Goal: Obtain resource: Download file/media

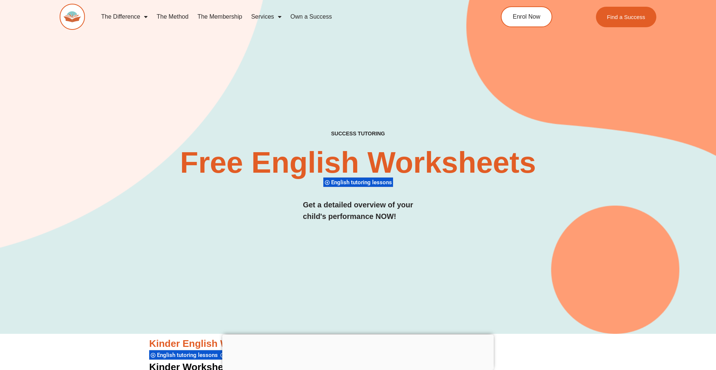
click at [369, 181] on span "English tutoring lessons" at bounding box center [362, 182] width 63 height 7
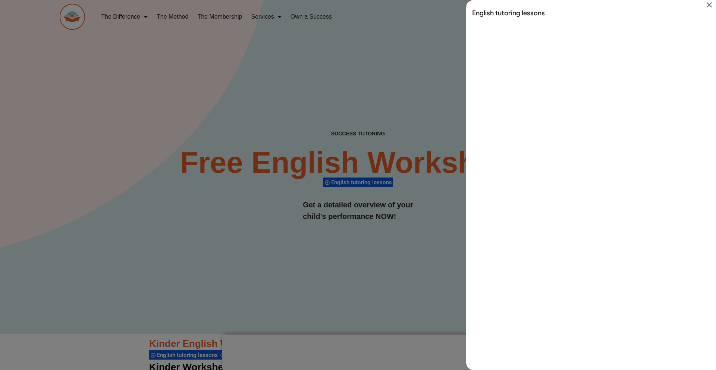
click at [711, 4] on icon "Close" at bounding box center [709, 4] width 9 height 9
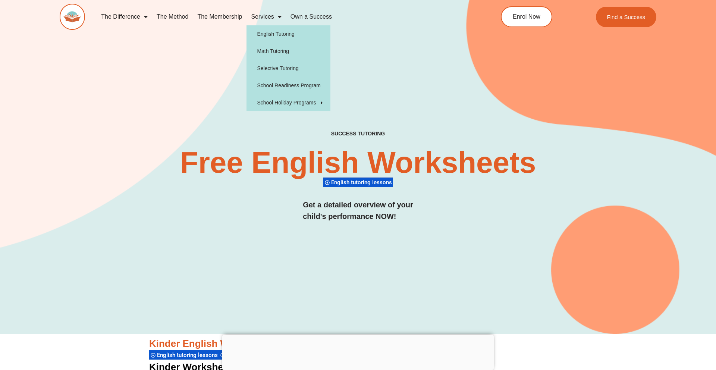
click at [271, 16] on link "Services" at bounding box center [265, 16] width 39 height 17
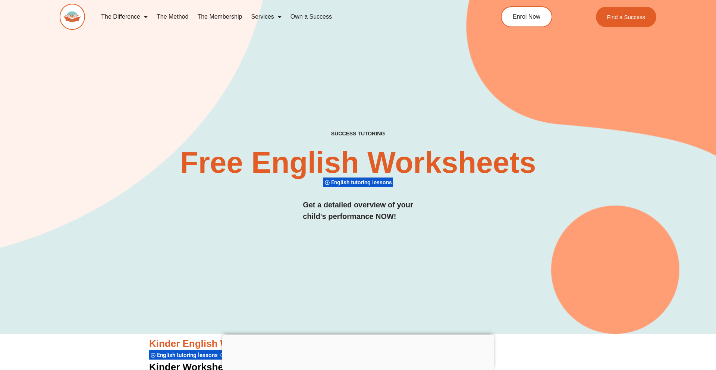
click at [217, 17] on link "The Membership" at bounding box center [220, 16] width 54 height 17
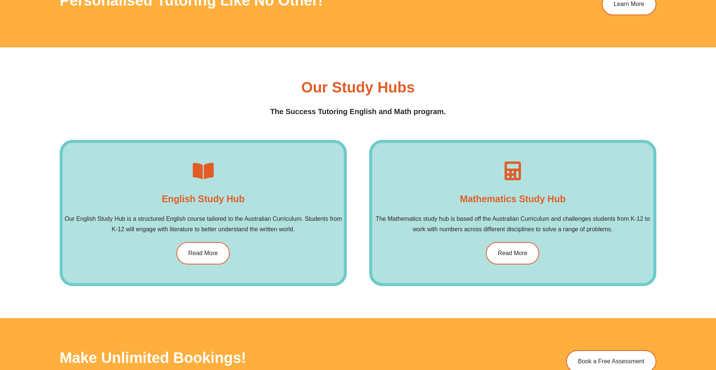
scroll to position [1109, 0]
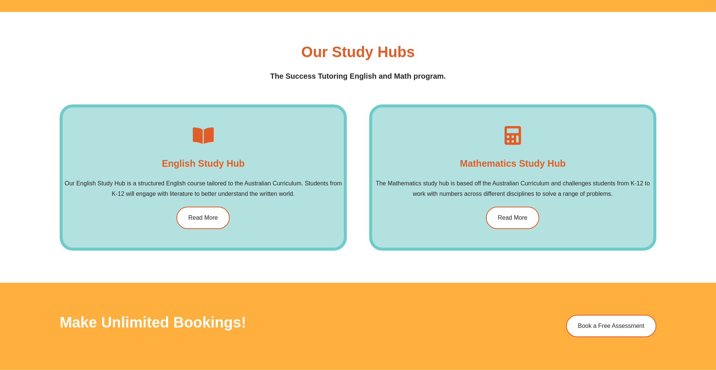
drag, startPoint x: 189, startPoint y: 165, endPoint x: 204, endPoint y: 124, distance: 43.5
click at [189, 165] on h4 "English Study Hub​" at bounding box center [203, 163] width 83 height 15
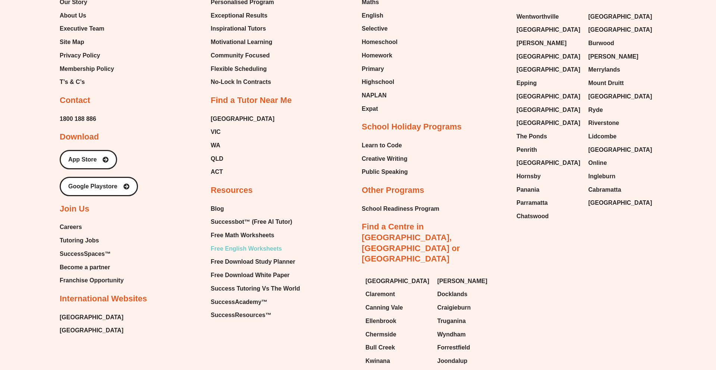
scroll to position [2075, 0]
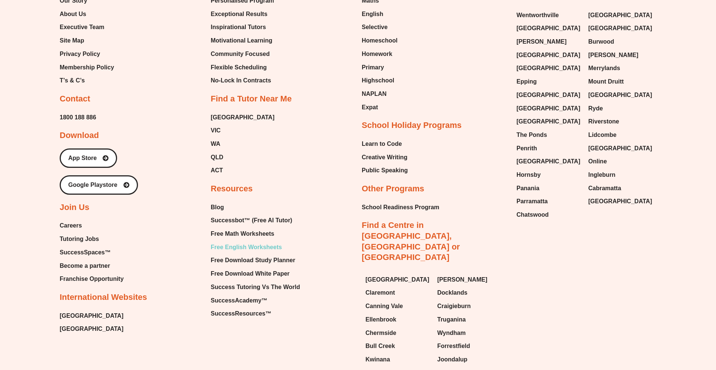
click at [244, 242] on span "Free English Worksheets" at bounding box center [246, 247] width 71 height 11
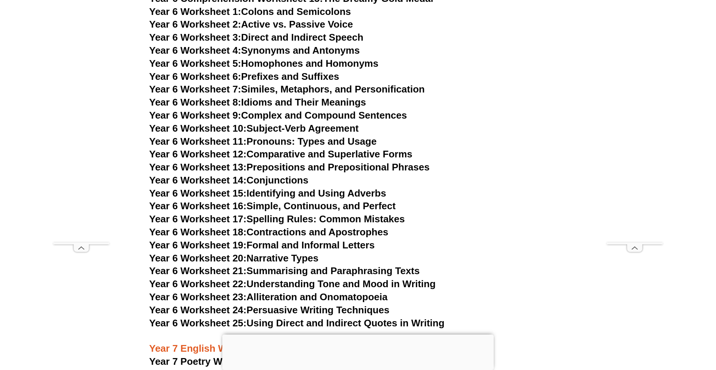
scroll to position [4351, 0]
click at [283, 291] on link "Year 6 Worksheet 23: Alliteration and Onomatopoeia" at bounding box center [268, 296] width 238 height 11
click at [269, 278] on link "Year 6 Worksheet 22: Understanding Tone and Mood in Writing" at bounding box center [292, 283] width 286 height 11
click at [253, 304] on link "Year 6 Worksheet 24: Persuasive Writing Techniques" at bounding box center [269, 309] width 240 height 11
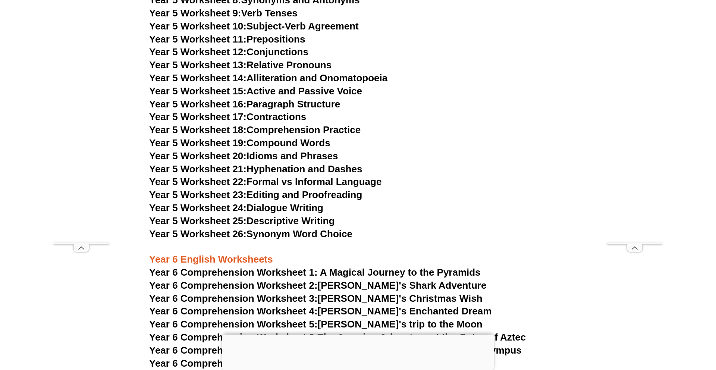
scroll to position [3871, 0]
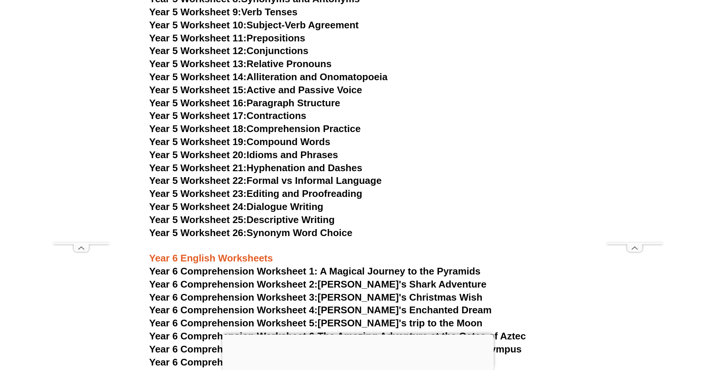
click at [270, 103] on link "Year 5 Worksheet 16: Paragraph Structure" at bounding box center [244, 102] width 191 height 11
click at [346, 183] on link "Year 5 Worksheet 22: Formal vs Informal Language" at bounding box center [265, 180] width 232 height 11
click at [305, 195] on link "Year 5 Worksheet 23: Editing and Proofreading" at bounding box center [255, 193] width 213 height 11
click at [293, 208] on link "Year 5 Worksheet 24: Dialogue Writing" at bounding box center [236, 206] width 174 height 11
click at [289, 221] on link "Year 5 Worksheet 25: Descriptive Writing" at bounding box center [241, 219] width 185 height 11
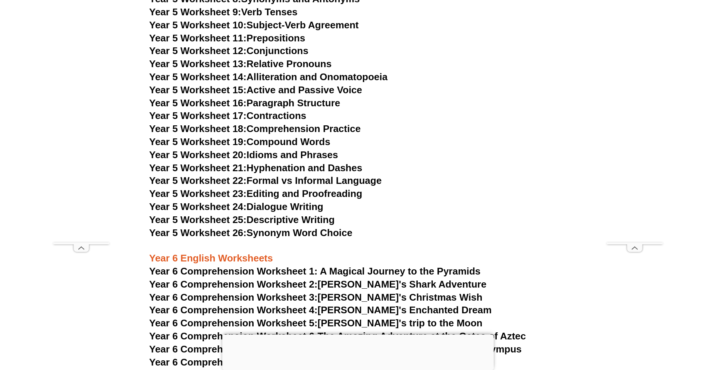
click at [289, 233] on link "Year 5 Worksheet 26: Synonym Word Choice" at bounding box center [250, 232] width 203 height 11
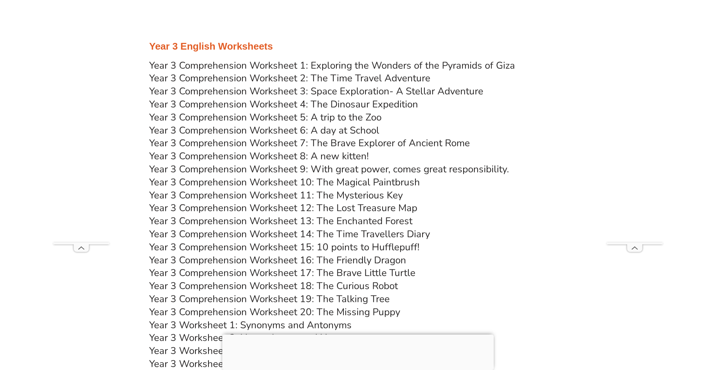
scroll to position [2443, 0]
click at [231, 65] on link "Year 3 Comprehension Worksheet 1: Exploring the Wonders of the Pyramids of Giza" at bounding box center [332, 65] width 366 height 13
click at [355, 104] on link "Year 3 Comprehension Worksheet 4: The Dinosaur Expedition" at bounding box center [283, 103] width 269 height 13
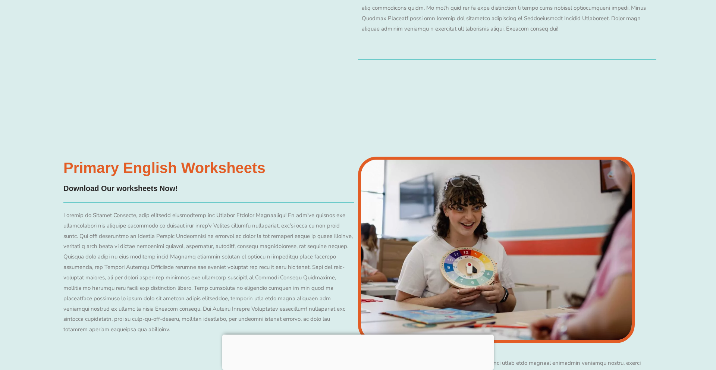
scroll to position [6534, 0]
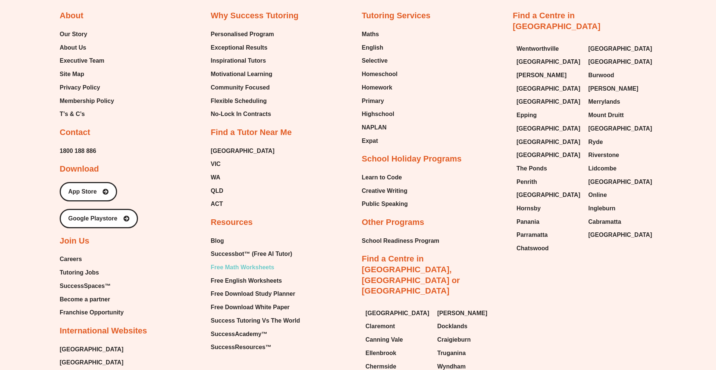
click at [261, 262] on span "Free Math Worksheets" at bounding box center [242, 267] width 63 height 11
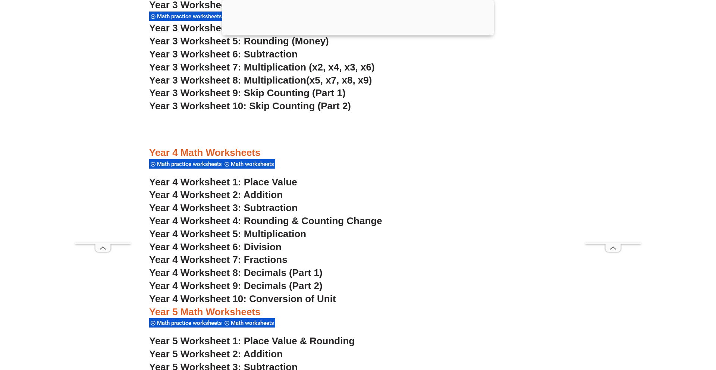
scroll to position [1251, 0]
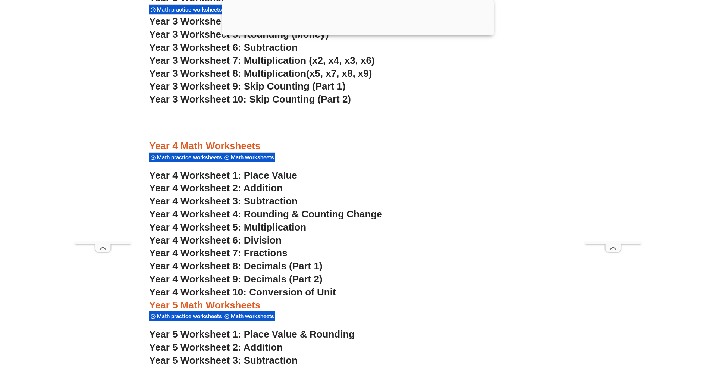
click at [266, 252] on span "Year 4 Worksheet 7: Fractions" at bounding box center [218, 252] width 138 height 11
click at [268, 186] on span "Year 4 Worksheet 2: Addition" at bounding box center [216, 187] width 134 height 11
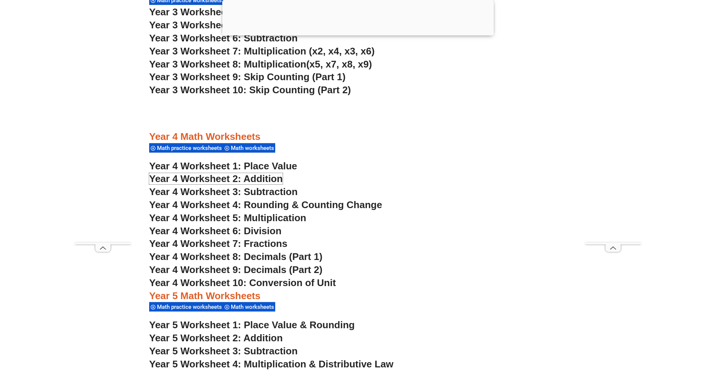
scroll to position [1261, 0]
